Goal: Obtain resource: Download file/media

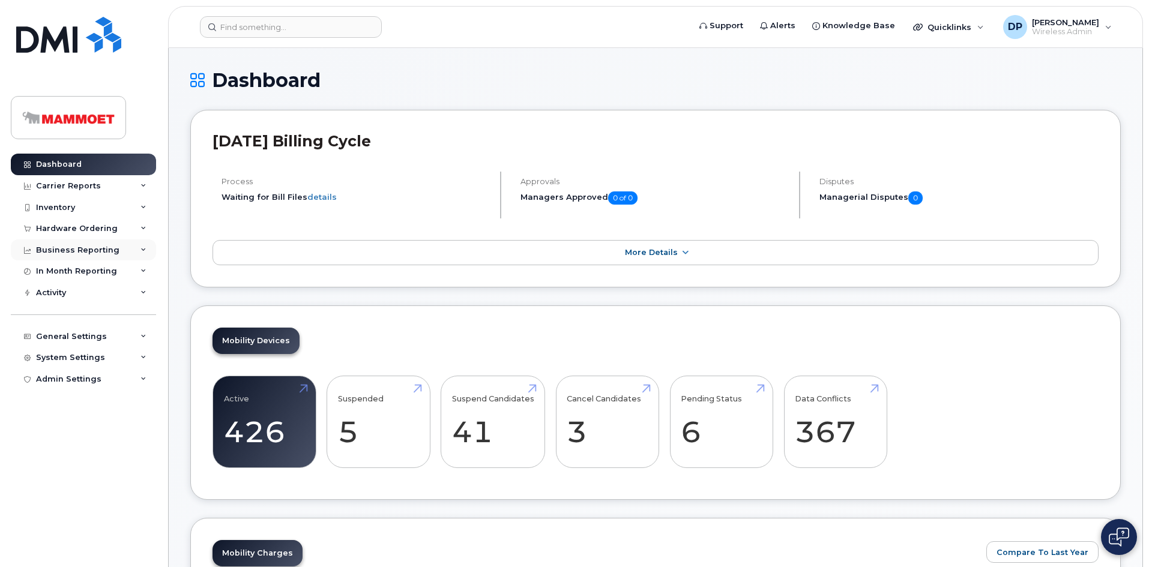
click at [69, 248] on div "Business Reporting" at bounding box center [77, 250] width 83 height 10
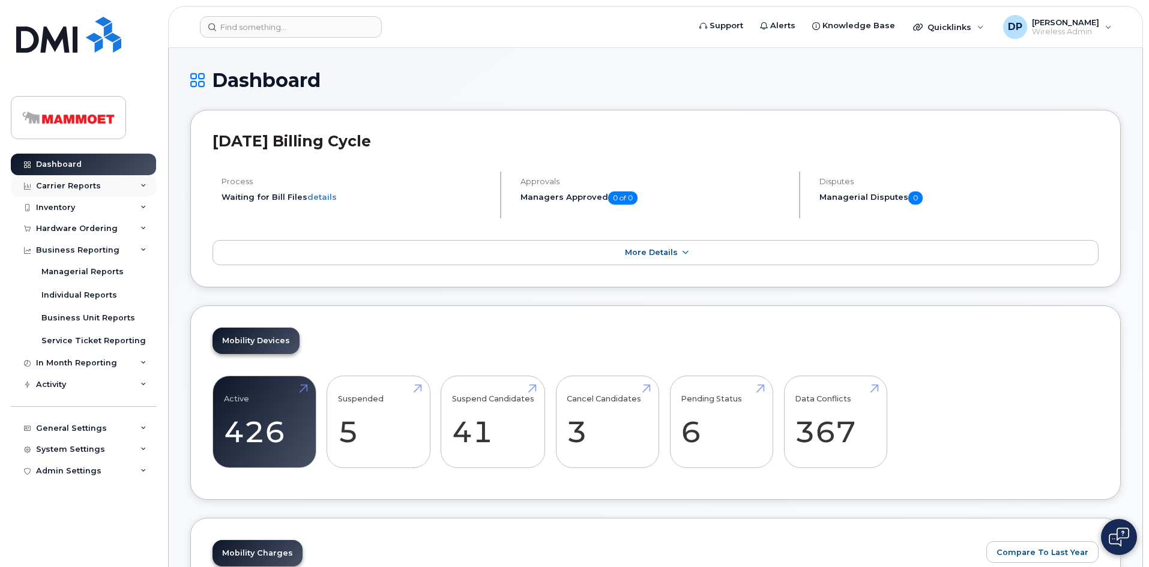
click at [78, 182] on div "Carrier Reports" at bounding box center [68, 186] width 65 height 10
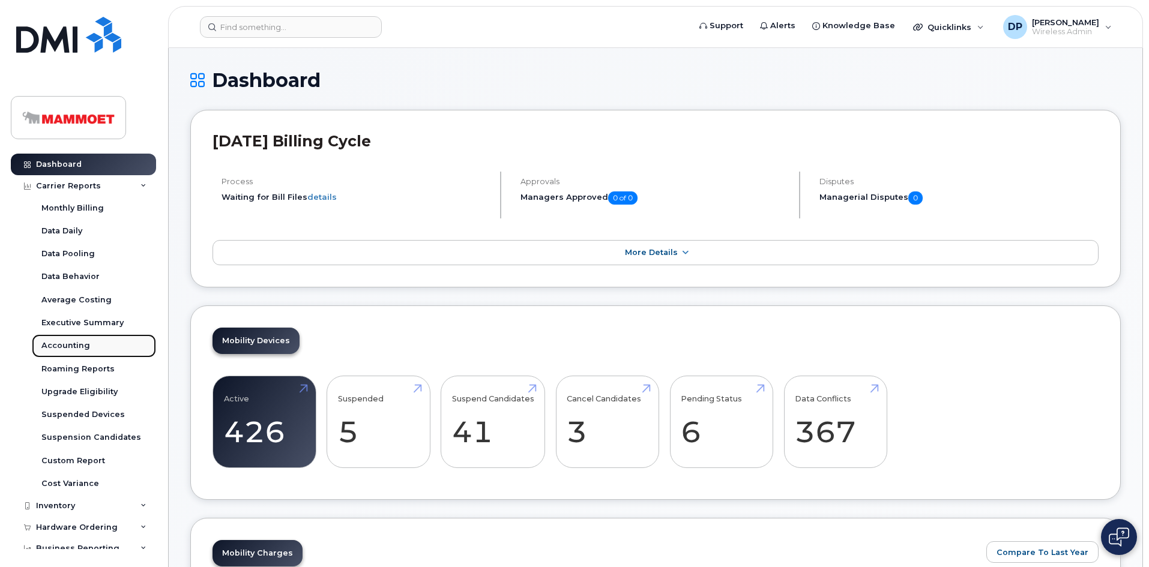
click at [75, 341] on div "Accounting" at bounding box center [65, 345] width 49 height 11
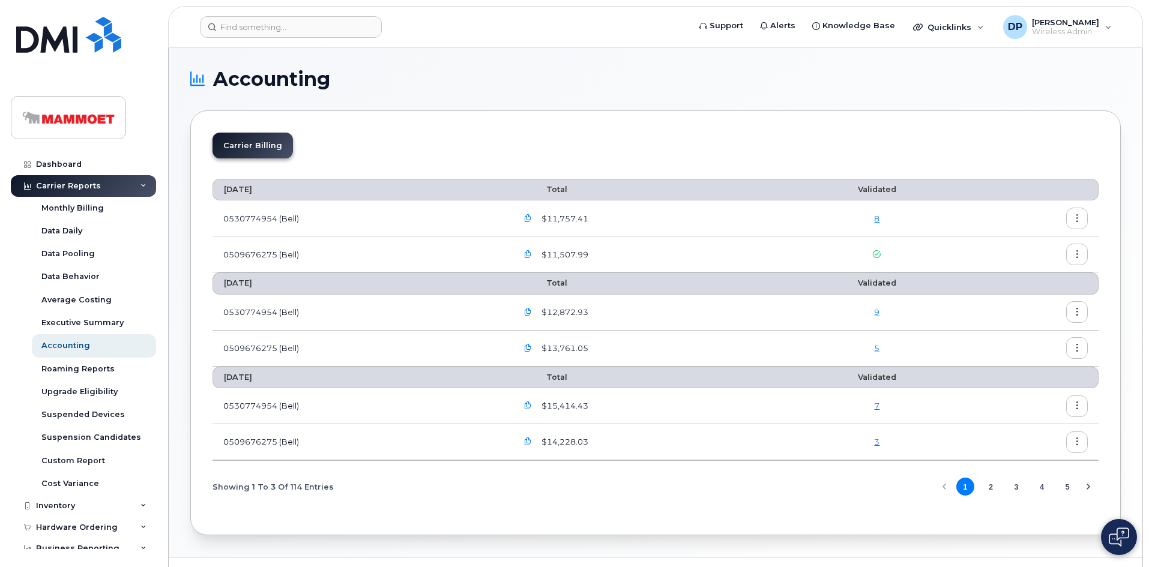
click at [1078, 254] on icon "button" at bounding box center [1077, 255] width 8 height 8
click at [1027, 302] on span "Download" at bounding box center [1022, 303] width 47 height 11
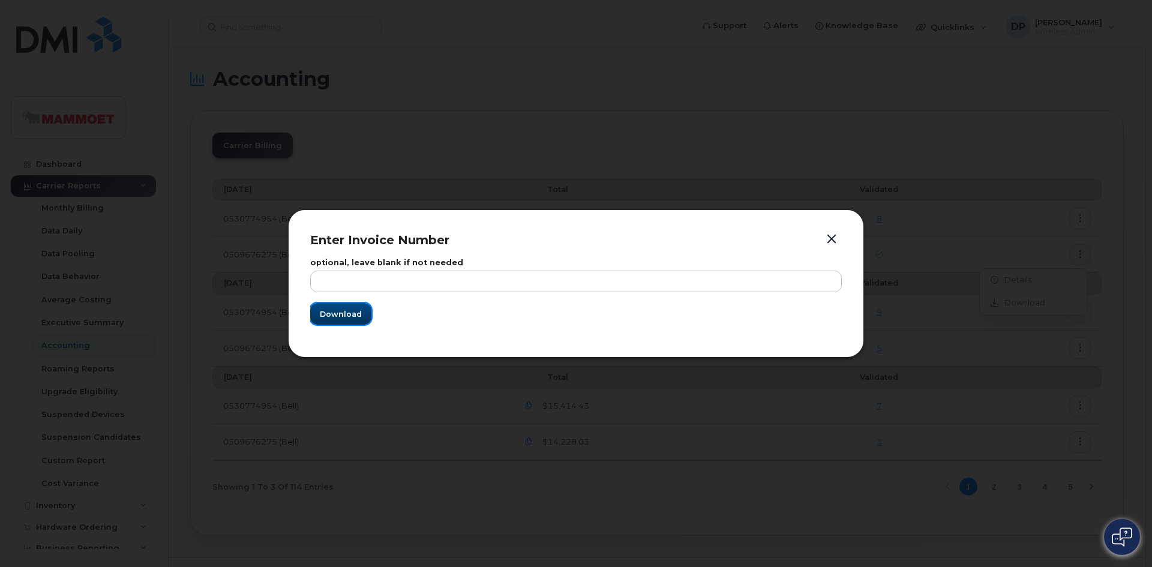
click at [346, 316] on span "Download" at bounding box center [341, 313] width 42 height 11
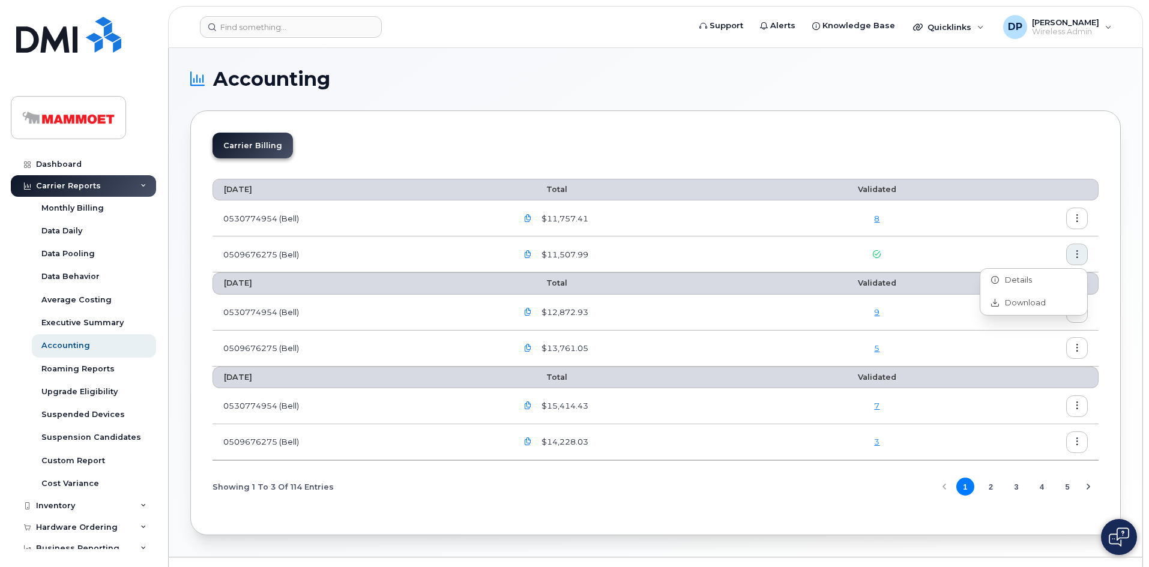
click at [1076, 217] on icon "button" at bounding box center [1077, 219] width 8 height 8
click at [1018, 263] on span "Download" at bounding box center [1022, 267] width 47 height 11
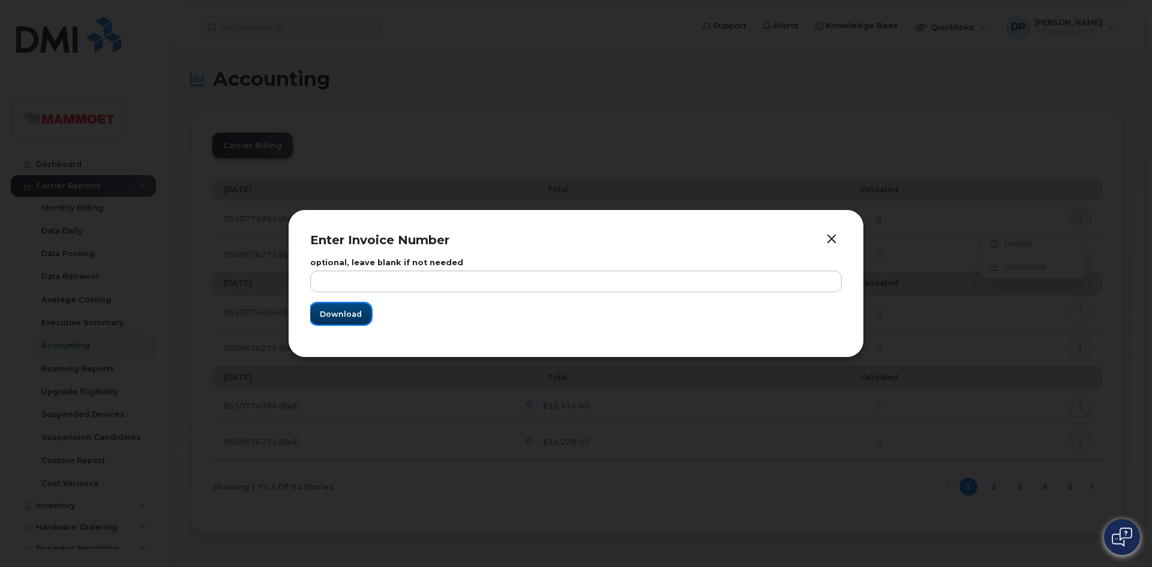
click at [352, 314] on span "Download" at bounding box center [341, 313] width 42 height 11
